Goal: Information Seeking & Learning: Learn about a topic

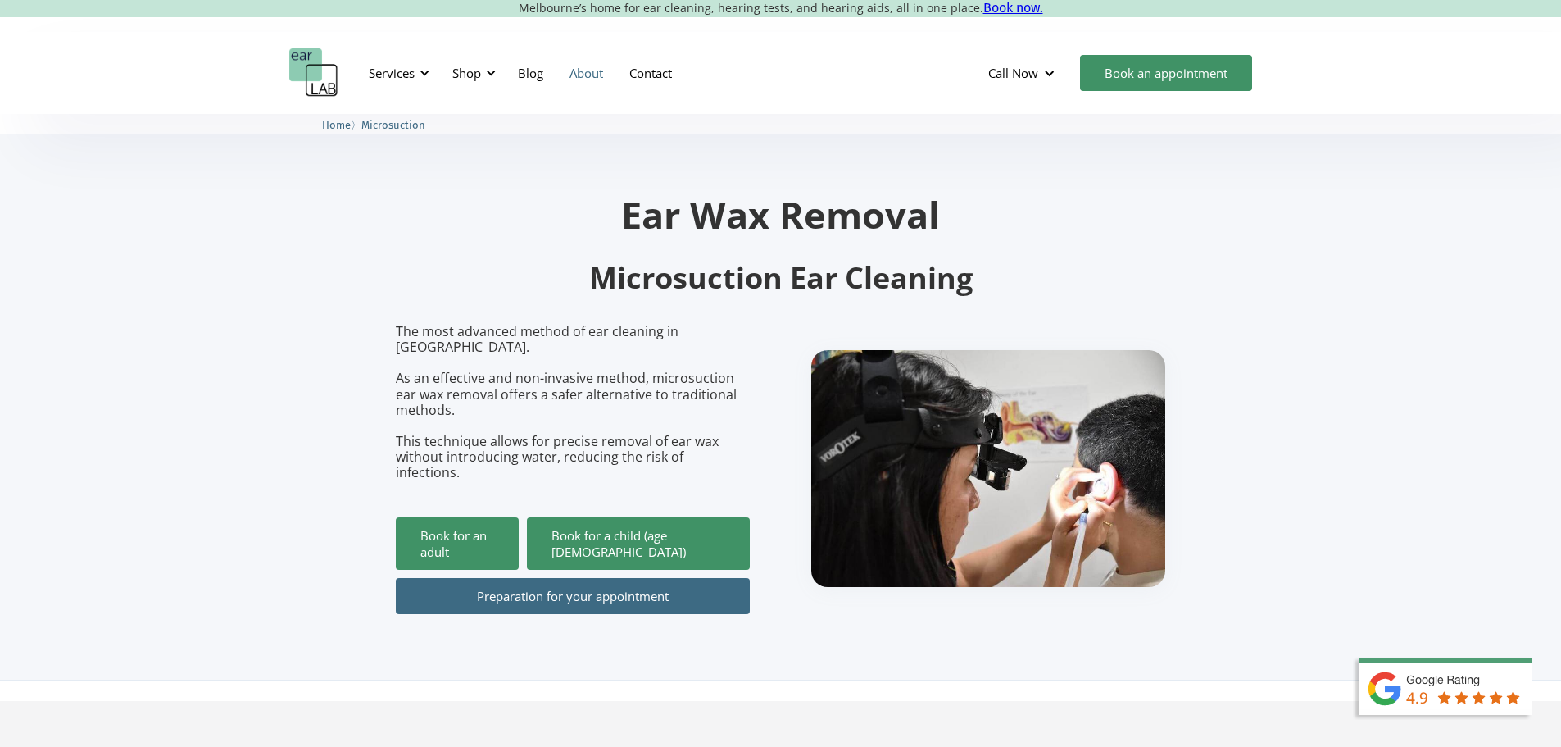
click at [574, 70] on link "About" at bounding box center [586, 73] width 60 height 48
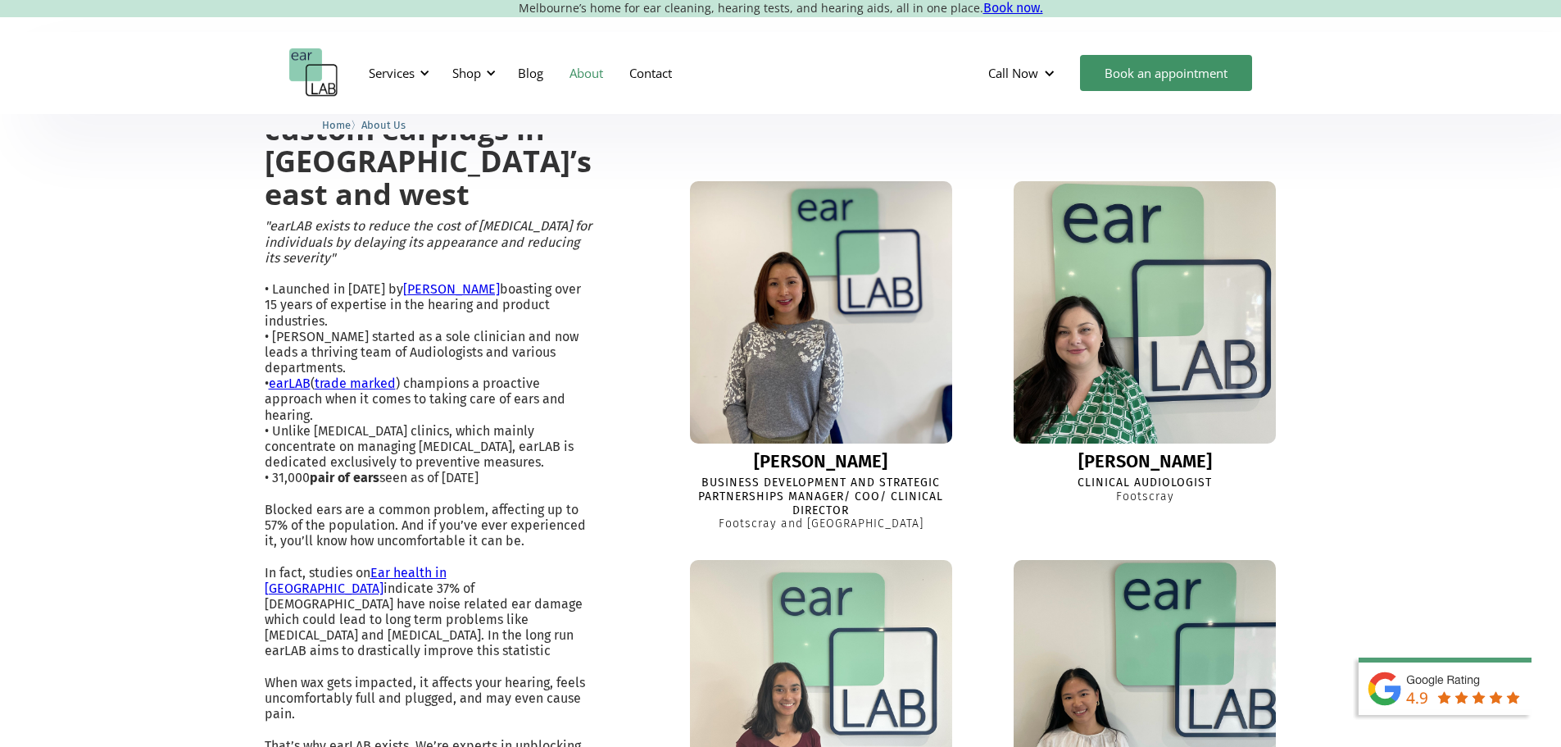
scroll to position [373, 0]
